Goal: Information Seeking & Learning: Check status

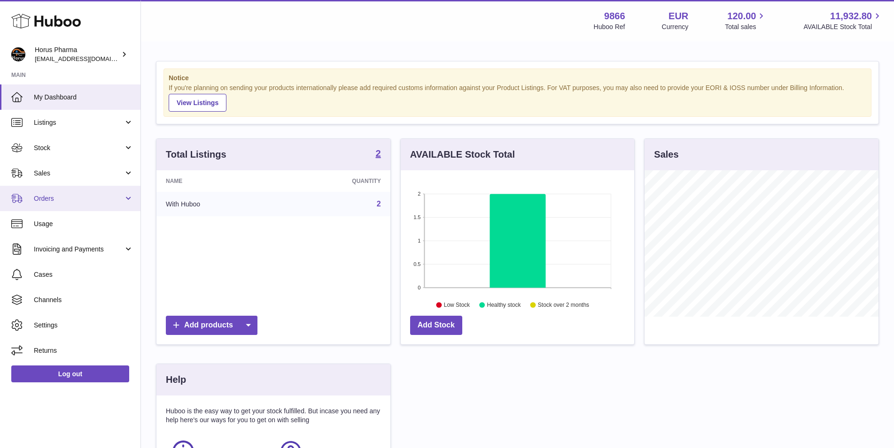
scroll to position [147, 236]
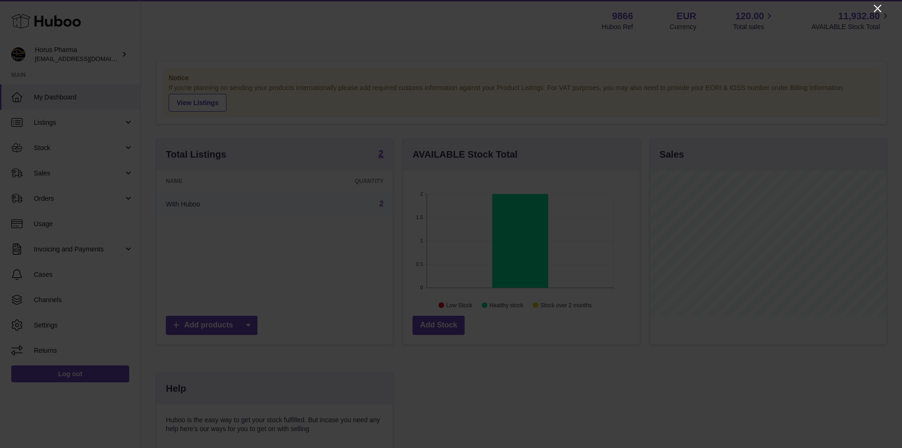
click at [877, 8] on icon "Close" at bounding box center [877, 9] width 8 height 8
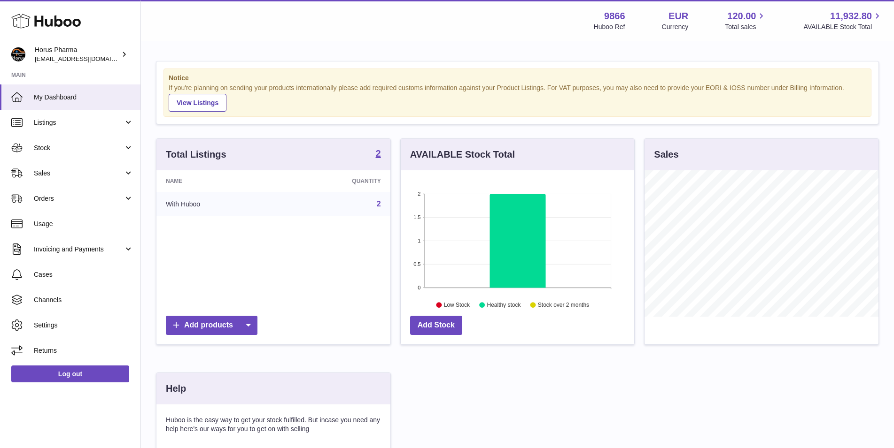
scroll to position [469414, 469327]
click at [129, 173] on link "Sales" at bounding box center [70, 173] width 140 height 25
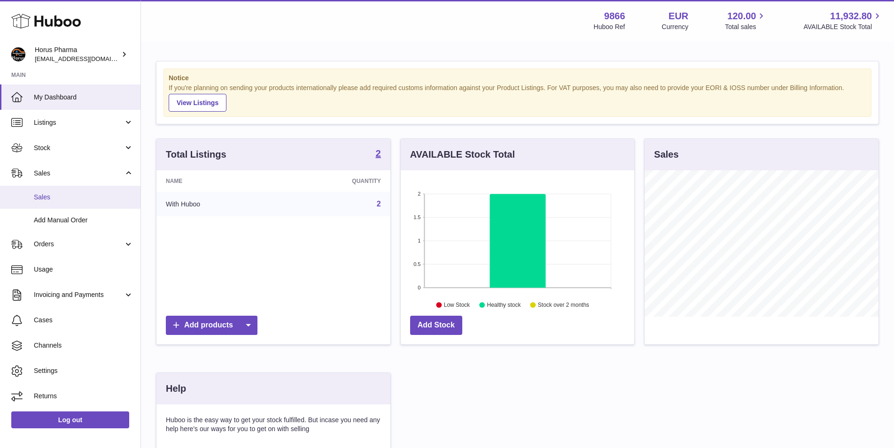
click at [44, 194] on span "Sales" at bounding box center [84, 197] width 100 height 9
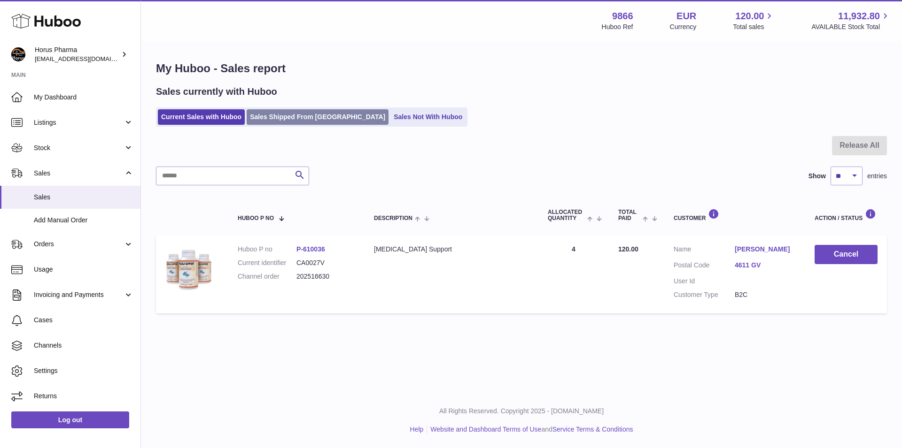
click at [268, 116] on link "Sales Shipped From [GEOGRAPHIC_DATA]" at bounding box center [318, 116] width 142 height 15
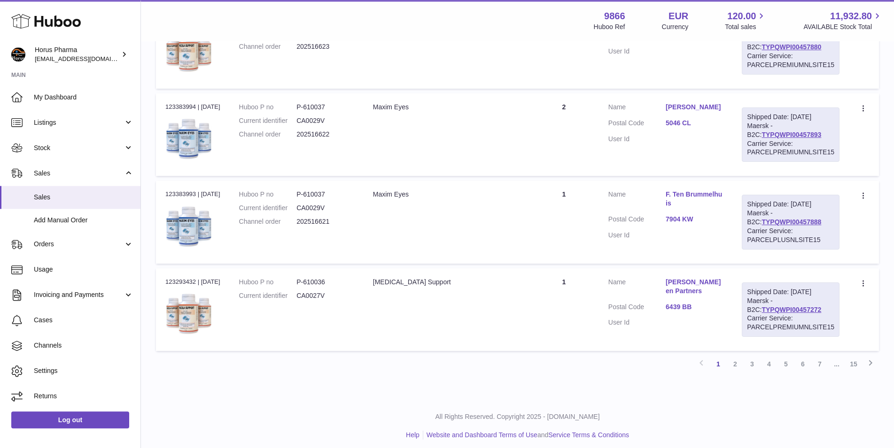
scroll to position [756, 0]
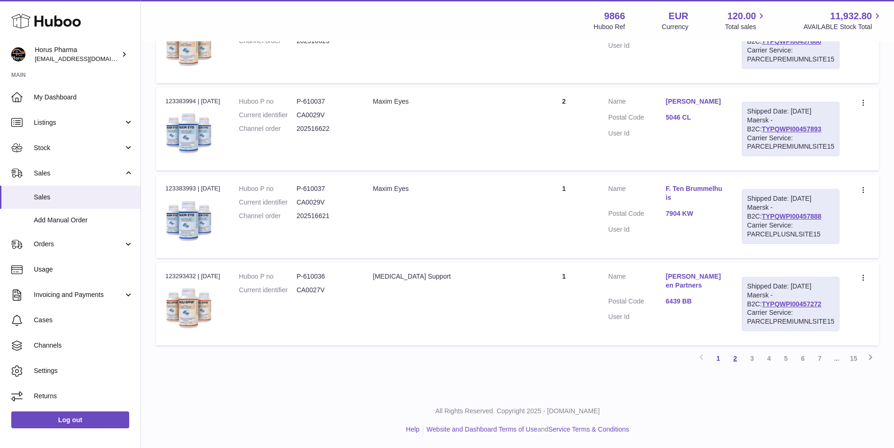
click at [735, 360] on link "2" at bounding box center [734, 358] width 17 height 17
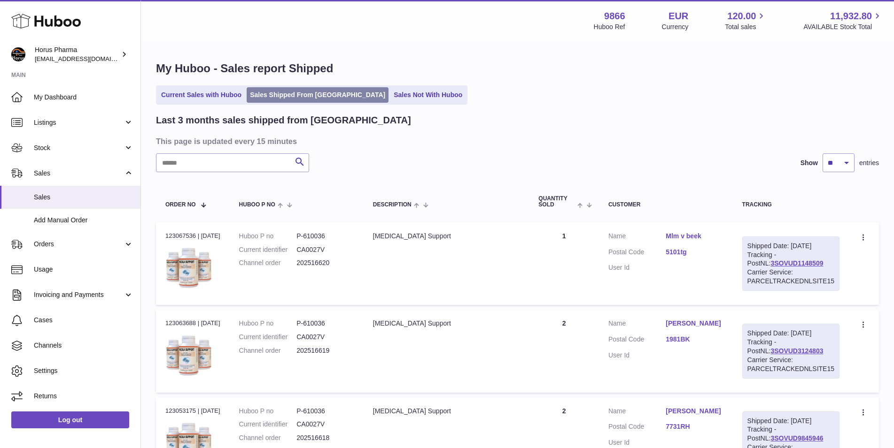
click at [288, 95] on link "Sales Shipped From Huboo" at bounding box center [318, 94] width 142 height 15
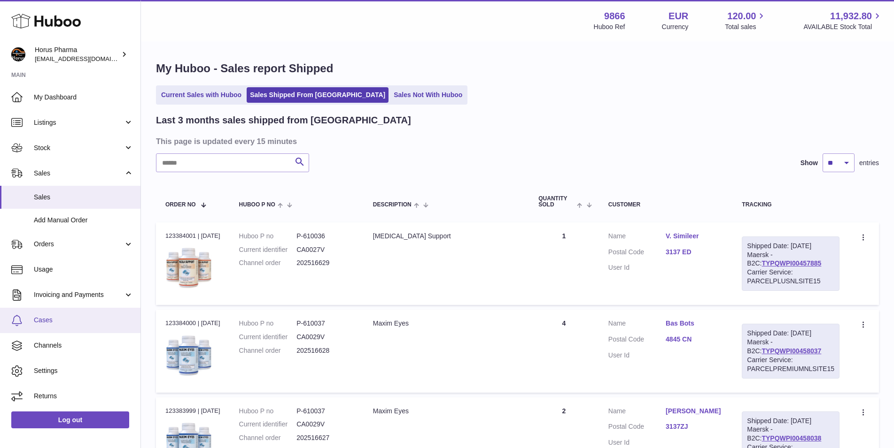
click at [43, 317] on span "Cases" at bounding box center [84, 320] width 100 height 9
